Goal: Task Accomplishment & Management: Manage account settings

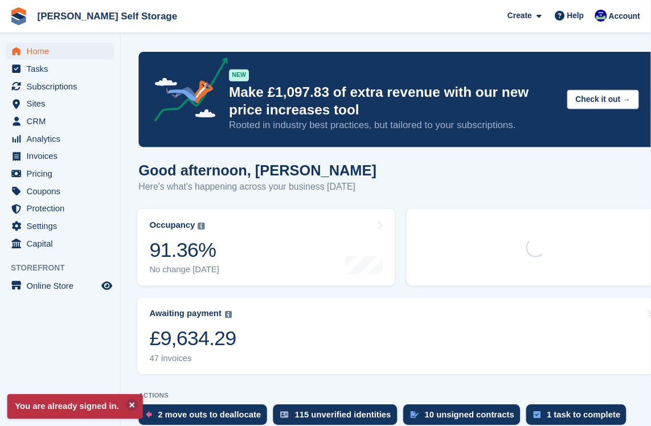
scroll to position [3, 0]
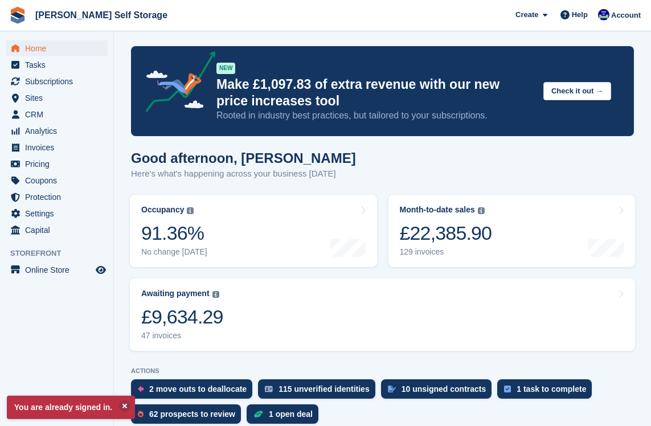
click at [27, 137] on span "Analytics" at bounding box center [59, 131] width 68 height 16
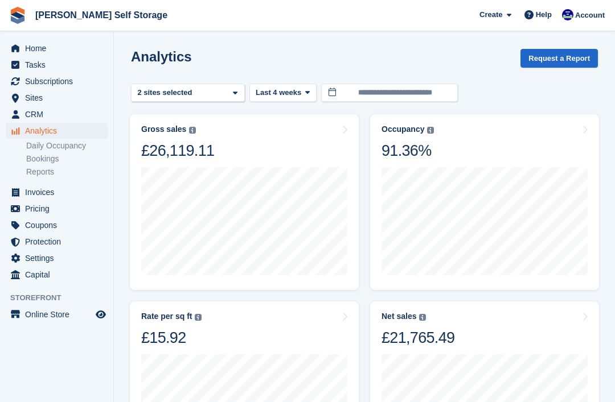
click at [63, 145] on link "Daily Occupancy" at bounding box center [66, 146] width 81 height 11
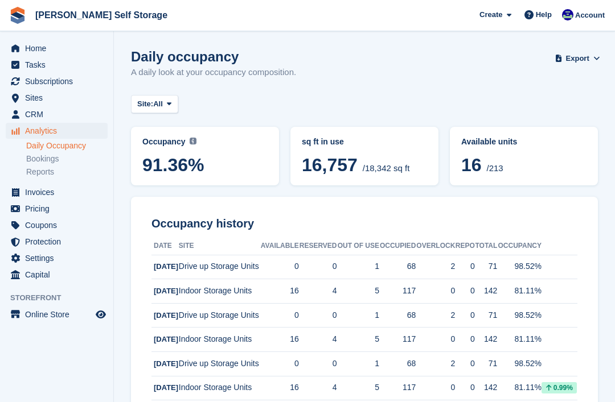
click at [36, 171] on link "Reports" at bounding box center [66, 172] width 81 height 11
click at [35, 192] on span "Invoices" at bounding box center [59, 192] width 68 height 16
click at [26, 44] on span "Home" at bounding box center [59, 48] width 68 height 16
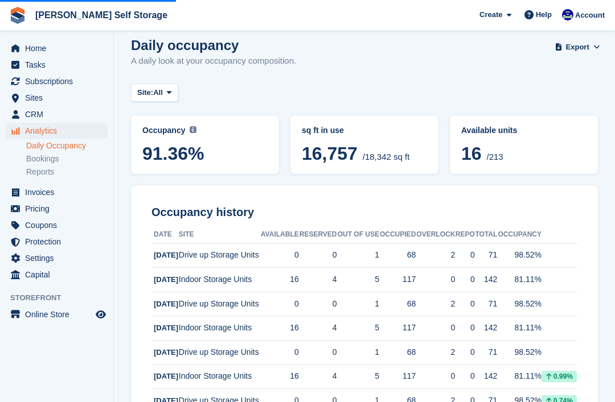
scroll to position [12, 0]
click at [32, 212] on span "Pricing" at bounding box center [59, 209] width 68 height 16
click at [31, 206] on span "Pricing" at bounding box center [59, 209] width 68 height 16
click at [32, 208] on span "Pricing" at bounding box center [59, 209] width 68 height 16
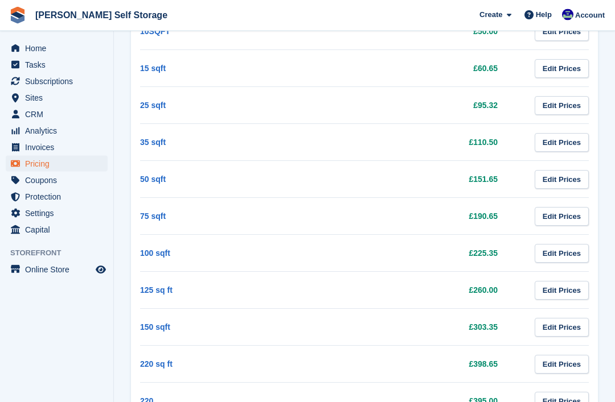
scroll to position [685, 0]
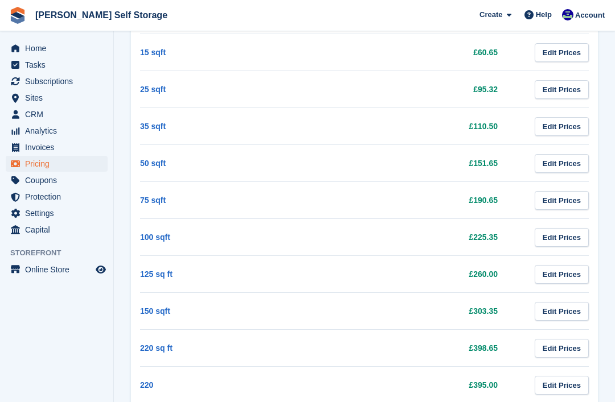
click at [38, 76] on span "Subscriptions" at bounding box center [59, 81] width 68 height 16
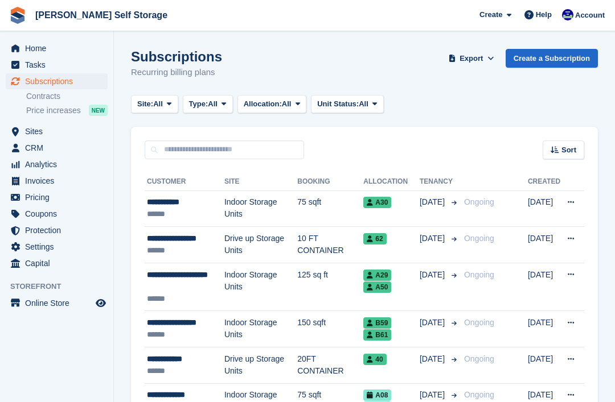
click at [154, 212] on div "******" at bounding box center [185, 214] width 77 height 12
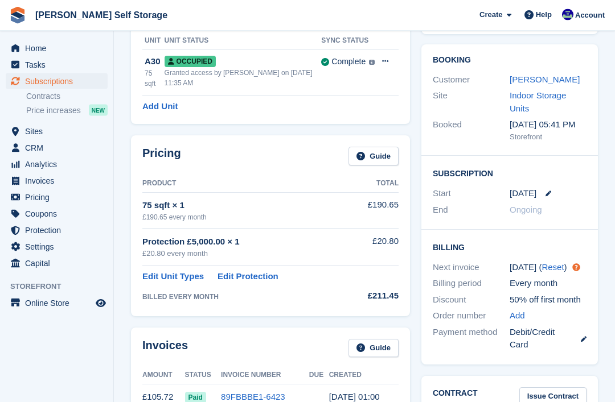
scroll to position [84, 0]
click at [551, 286] on div "Billing period Every month" at bounding box center [510, 283] width 154 height 17
click at [550, 269] on link "Reset" at bounding box center [552, 267] width 22 height 10
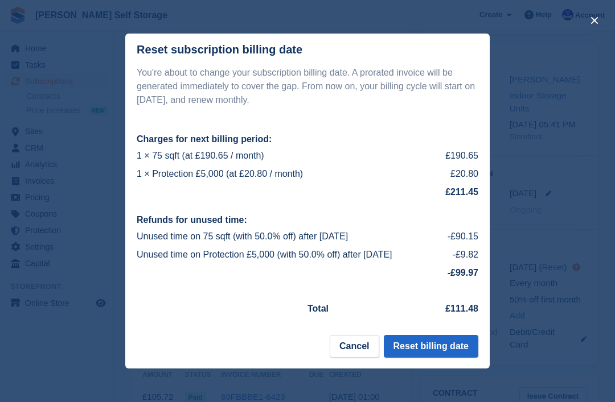
click at [340, 358] on button "Cancel" at bounding box center [354, 346] width 49 height 23
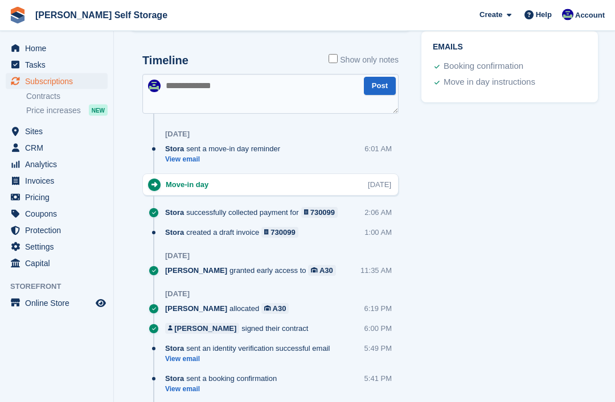
scroll to position [627, 0]
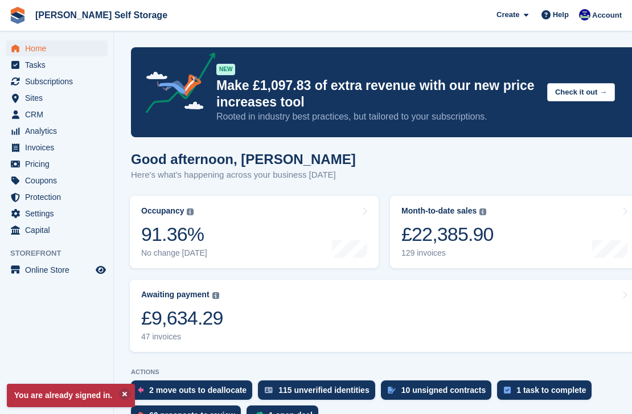
scroll to position [2, 0]
click at [39, 149] on span "Invoices" at bounding box center [59, 147] width 68 height 16
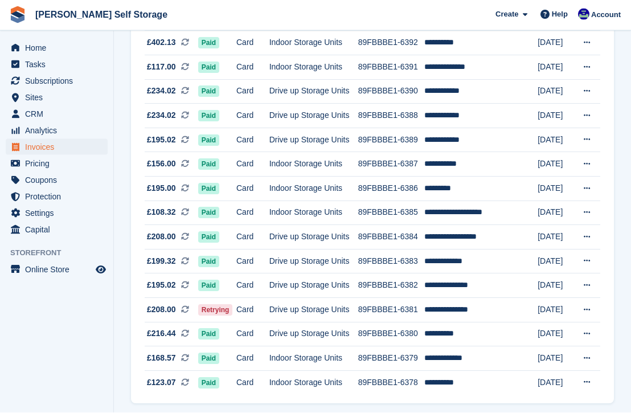
scroll to position [1008, 0]
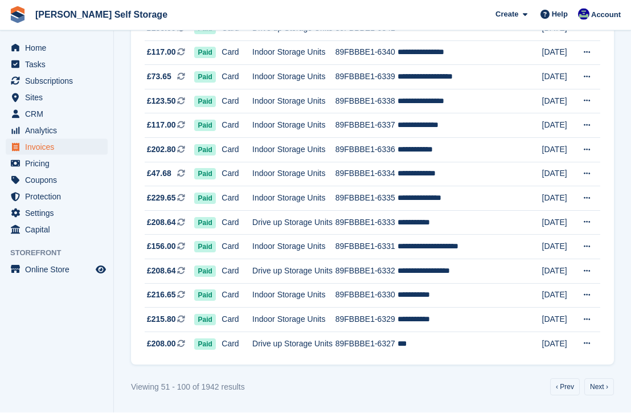
scroll to position [1616, 0]
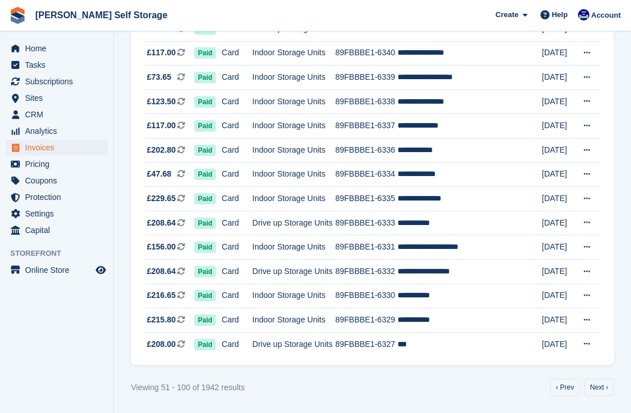
click at [595, 396] on link "Next ›" at bounding box center [599, 386] width 30 height 17
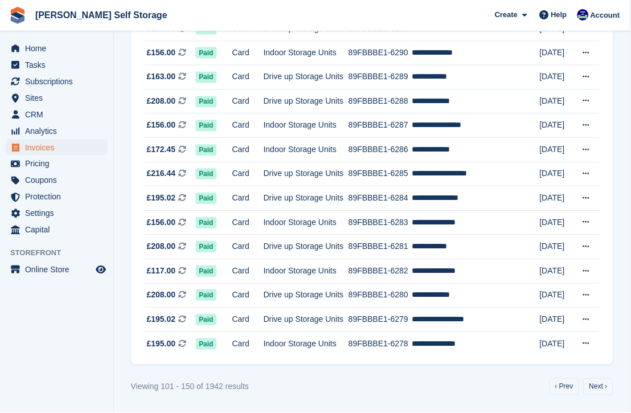
scroll to position [1008, 0]
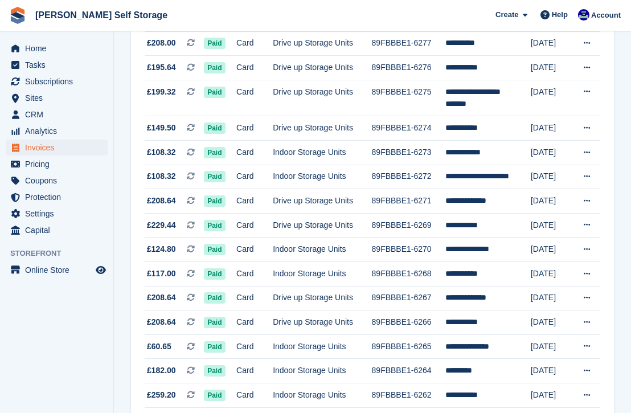
scroll to position [14, 0]
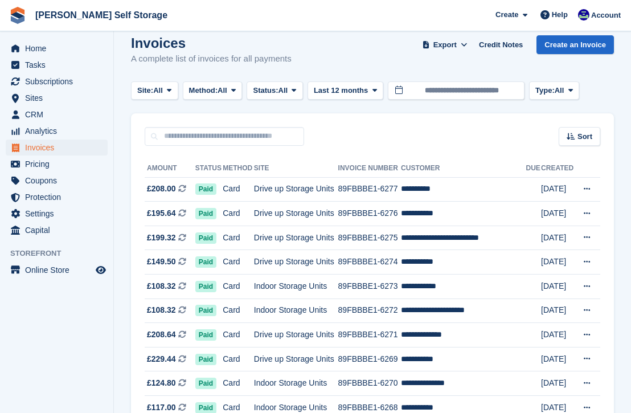
click at [179, 14] on span "Castle Cary Self Storage Create Subscription Invoice Contact Deal Discount Page…" at bounding box center [315, 15] width 631 height 31
click at [247, 12] on span "Castle Cary Self Storage Create Subscription Invoice Contact Deal Discount Page…" at bounding box center [315, 15] width 631 height 31
click at [247, 6] on span "Castle Cary Self Storage Create Subscription Invoice Contact Deal Discount Page…" at bounding box center [315, 15] width 631 height 31
